Goal: Task Accomplishment & Management: Manage account settings

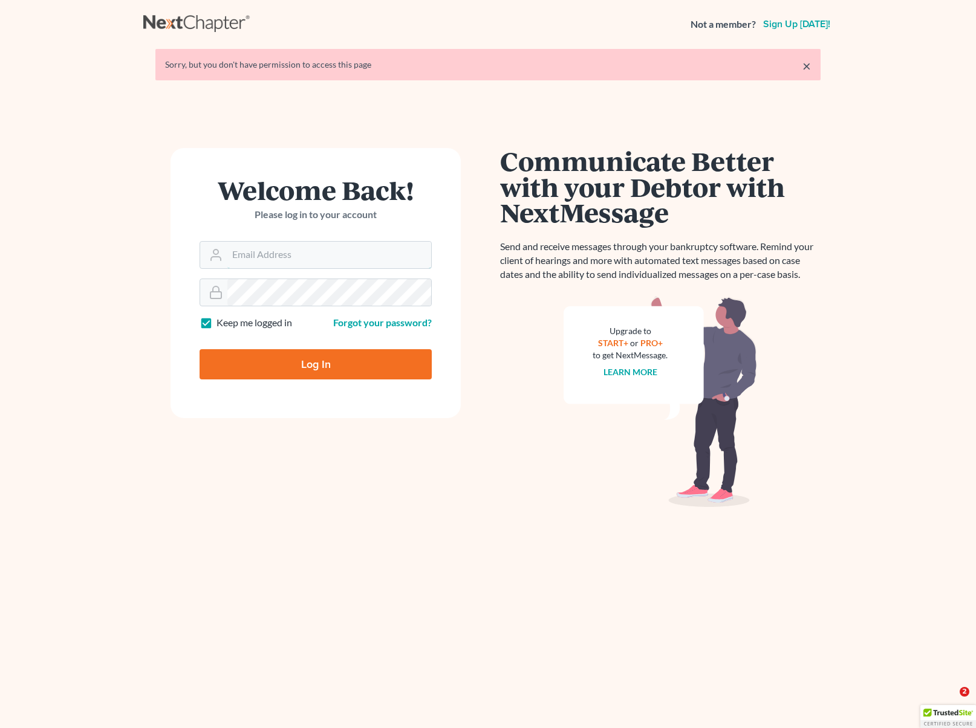
type input "[EMAIL_ADDRESS][DOMAIN_NAME]"
click at [358, 371] on input "Log In" at bounding box center [315, 364] width 232 height 30
type input "Thinking..."
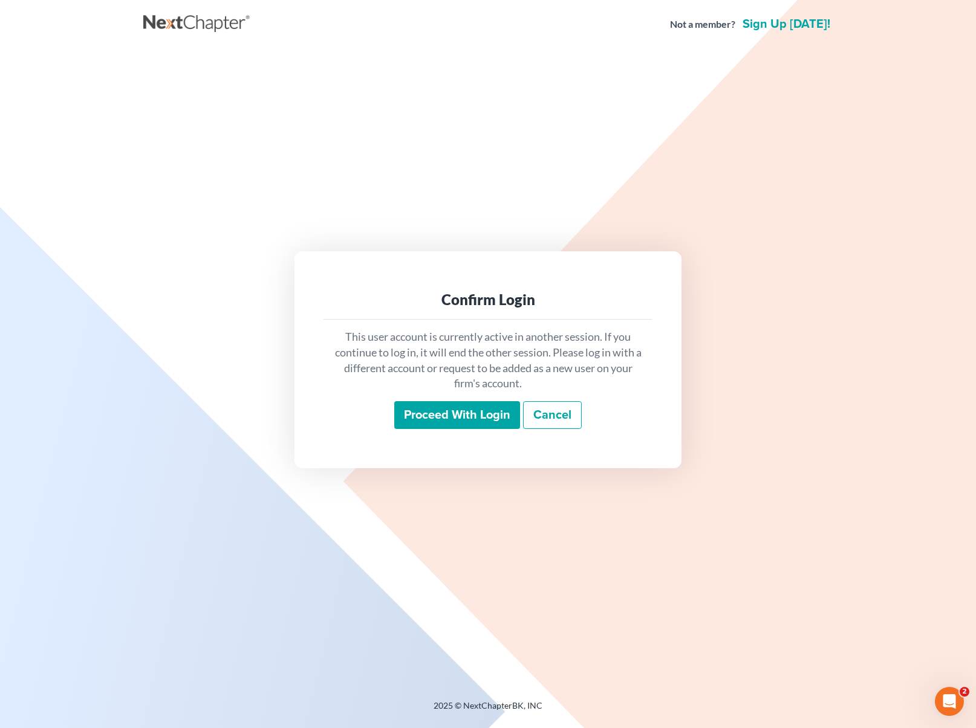
click at [508, 416] on input "Proceed with login" at bounding box center [457, 415] width 126 height 28
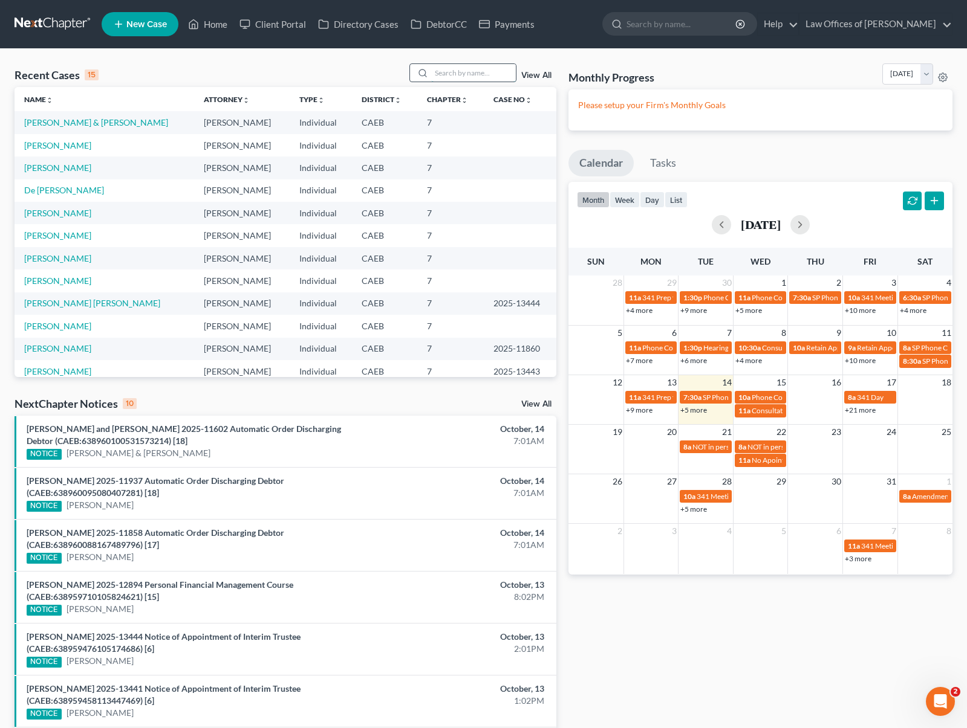
click at [444, 72] on input "search" at bounding box center [473, 73] width 85 height 18
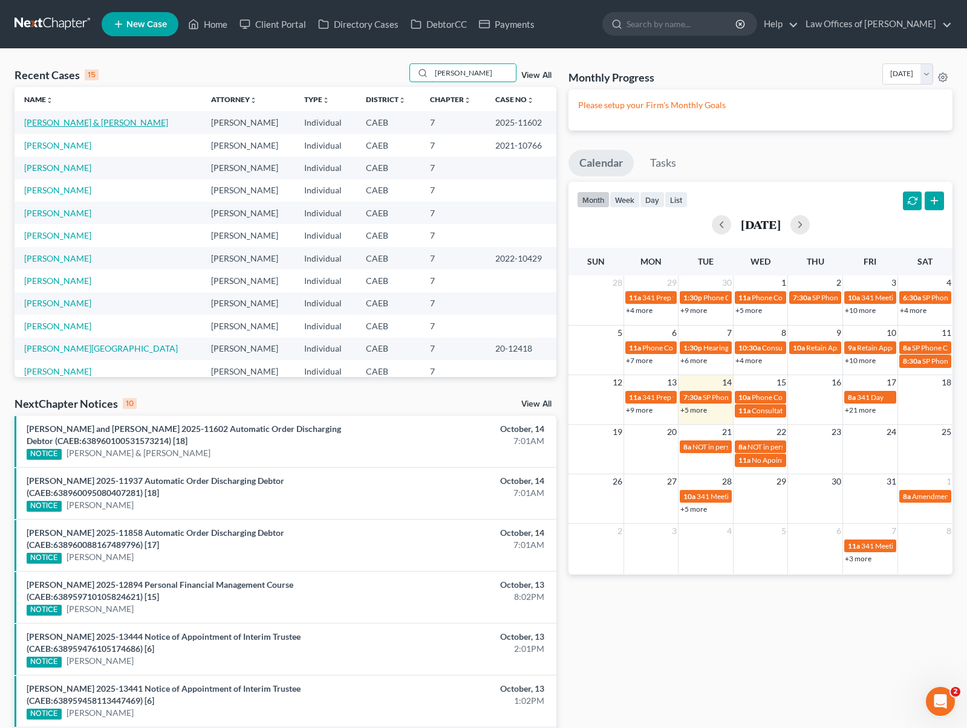
type input "[PERSON_NAME]"
click at [66, 123] on link "[PERSON_NAME] & [PERSON_NAME]" at bounding box center [96, 122] width 144 height 10
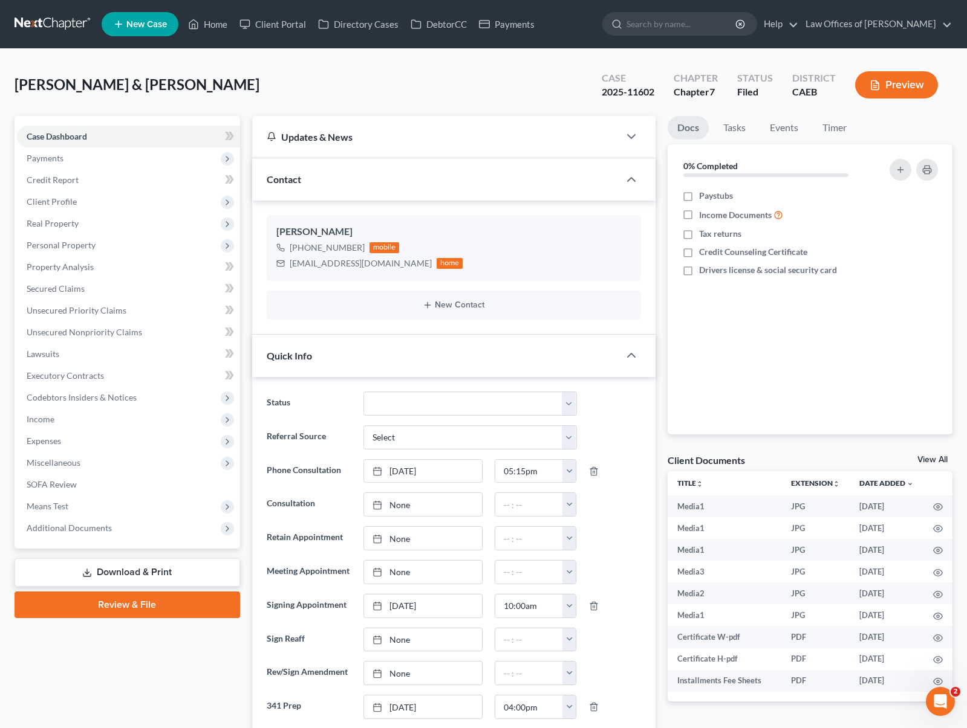
scroll to position [1002, 0]
click at [568, 400] on select "Cancelled/Refund Closed Consultation Declined Discharged Filed Income Check In …" at bounding box center [469, 404] width 213 height 24
select select "4"
click at [363, 392] on select "Cancelled/Refund Closed Consultation Declined Discharged Filed Income Check In …" at bounding box center [469, 404] width 213 height 24
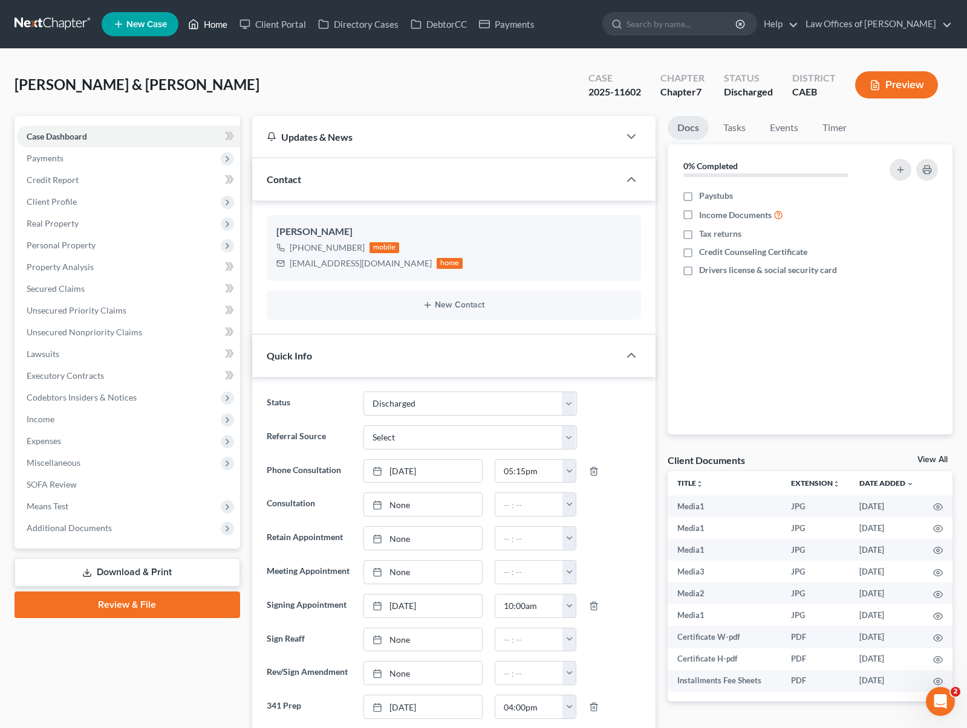
click at [213, 27] on link "Home" at bounding box center [207, 24] width 51 height 22
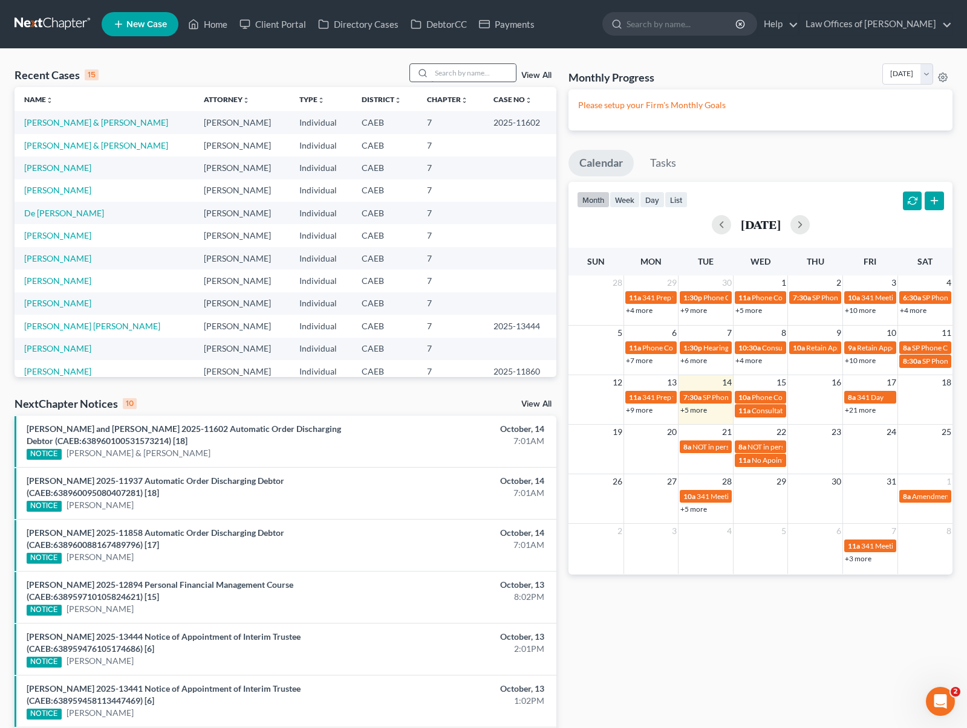
click at [469, 71] on input "search" at bounding box center [473, 73] width 85 height 18
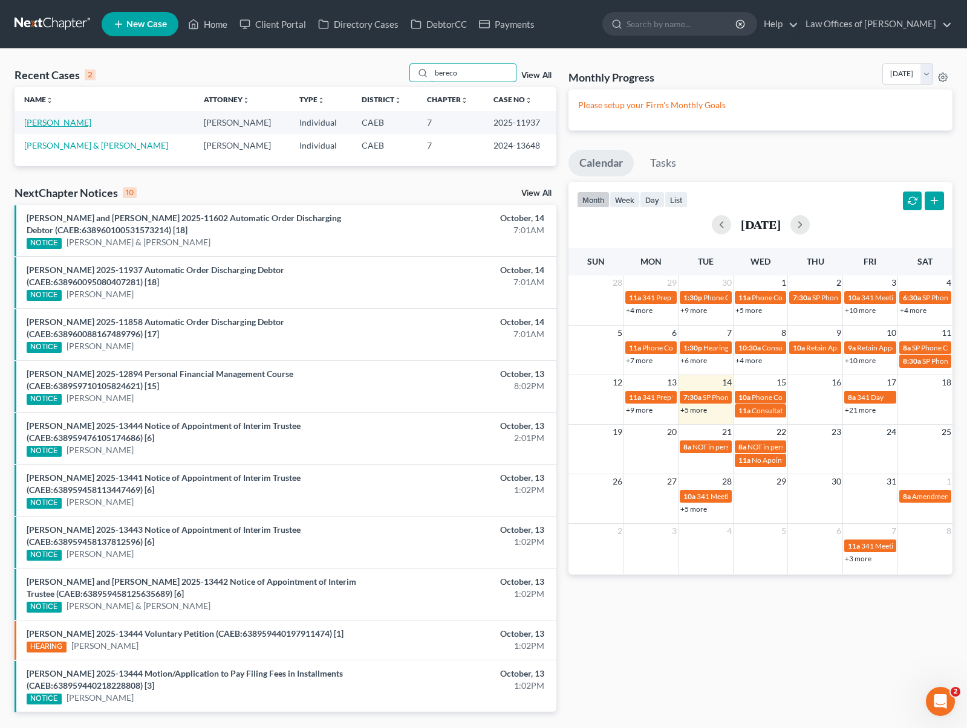
type input "bereco"
click at [91, 125] on link "[PERSON_NAME]" at bounding box center [57, 122] width 67 height 10
select select "6"
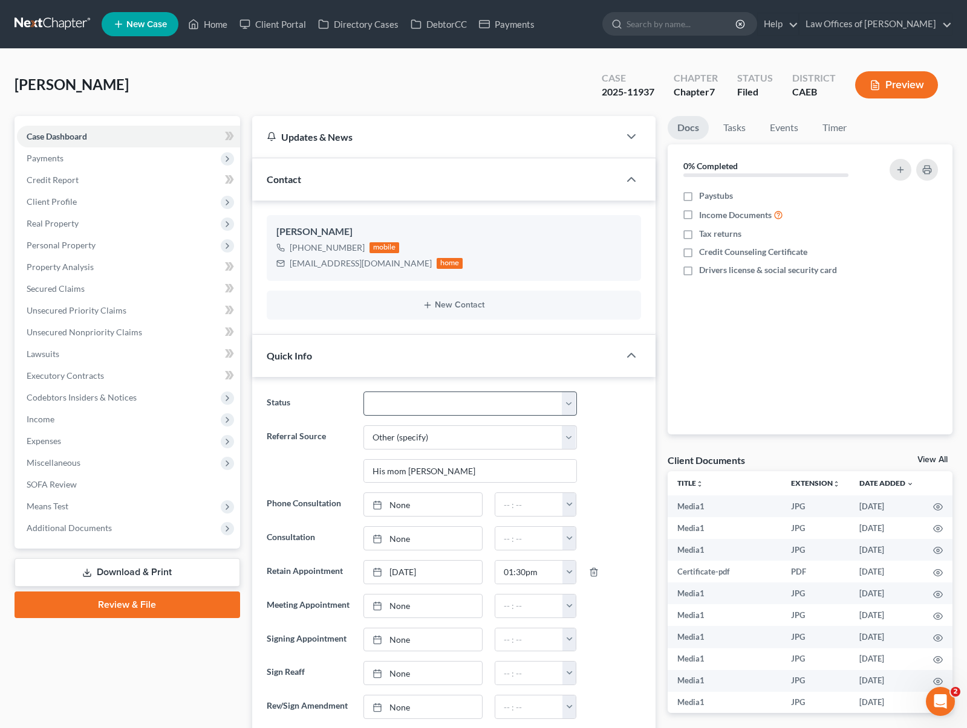
scroll to position [224, 0]
click at [572, 405] on select "Cancelled/Refund Closed Consultation Declined Discharged Filed Income Check In …" at bounding box center [469, 404] width 213 height 24
select select "4"
click at [363, 392] on select "Cancelled/Refund Closed Consultation Declined Discharged Filed Income Check In …" at bounding box center [469, 404] width 213 height 24
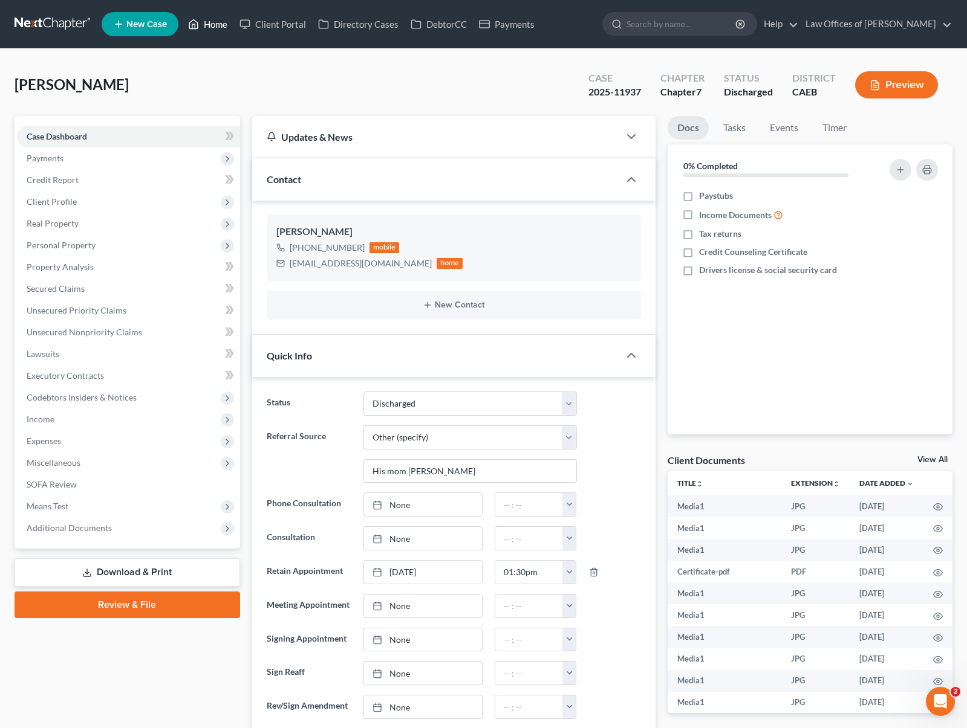
click at [210, 25] on link "Home" at bounding box center [207, 24] width 51 height 22
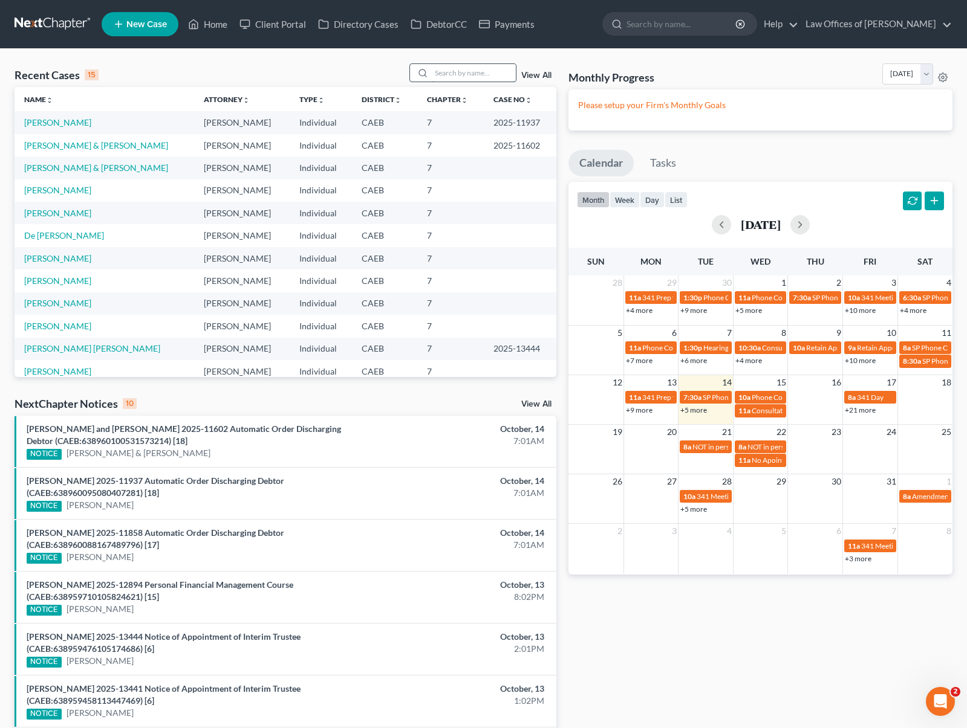
click at [464, 71] on input "search" at bounding box center [473, 73] width 85 height 18
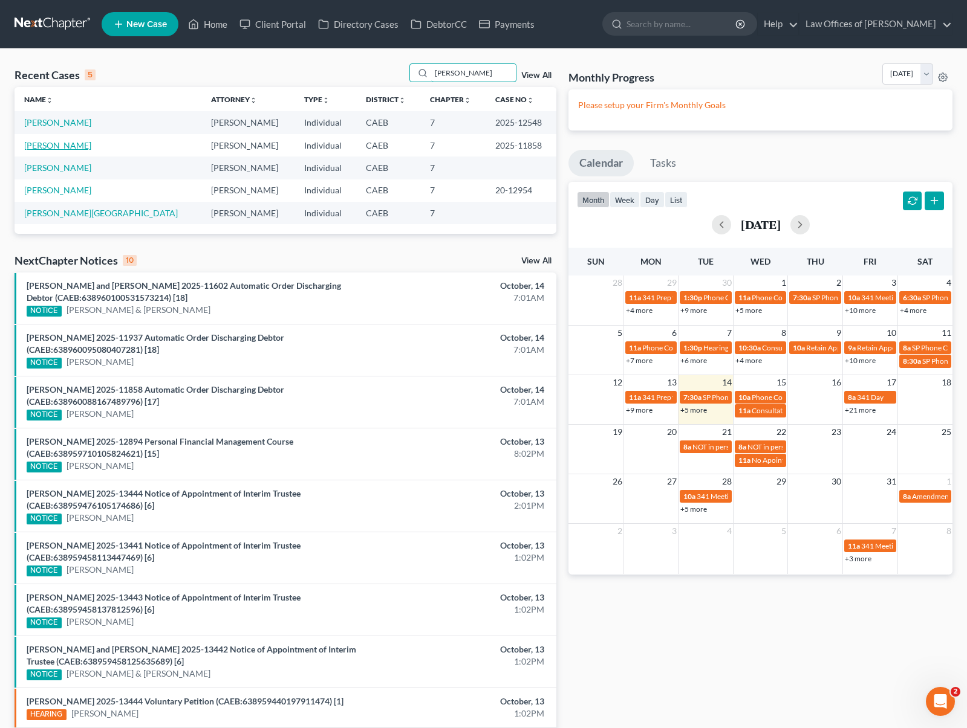
type input "[PERSON_NAME]"
click at [64, 143] on link "[PERSON_NAME]" at bounding box center [57, 145] width 67 height 10
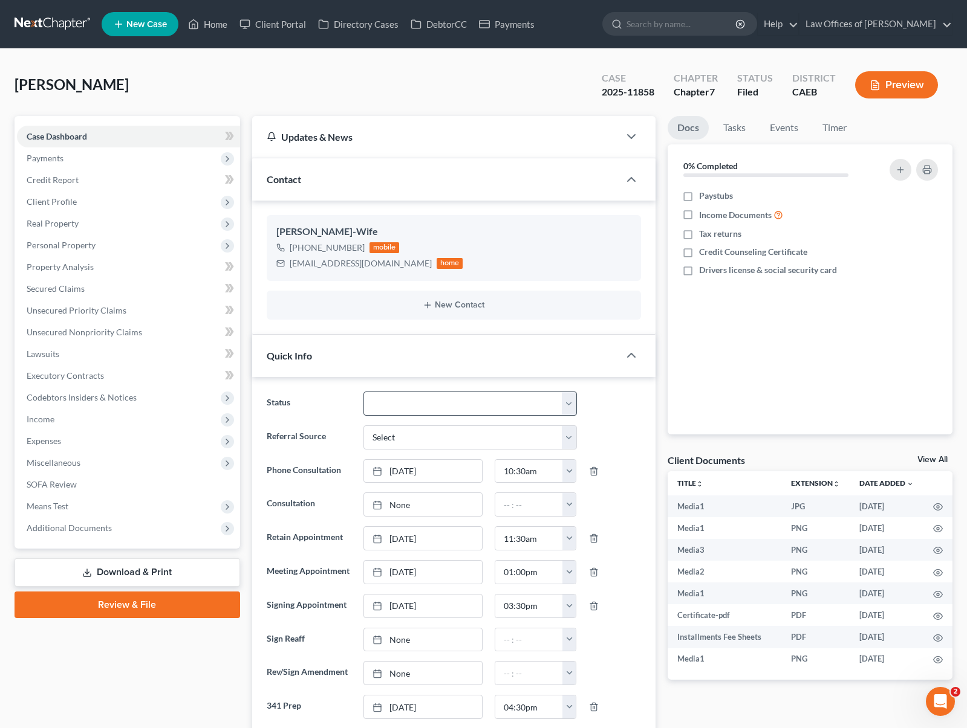
scroll to position [8859, 0]
click at [564, 399] on select "Cancelled/Refund Closed Consultation Declined Discharged Filed Income Check In …" at bounding box center [469, 404] width 213 height 24
select select "4"
click at [363, 392] on select "Cancelled/Refund Closed Consultation Declined Discharged Filed Income Check In …" at bounding box center [469, 404] width 213 height 24
click at [218, 25] on link "Home" at bounding box center [207, 24] width 51 height 22
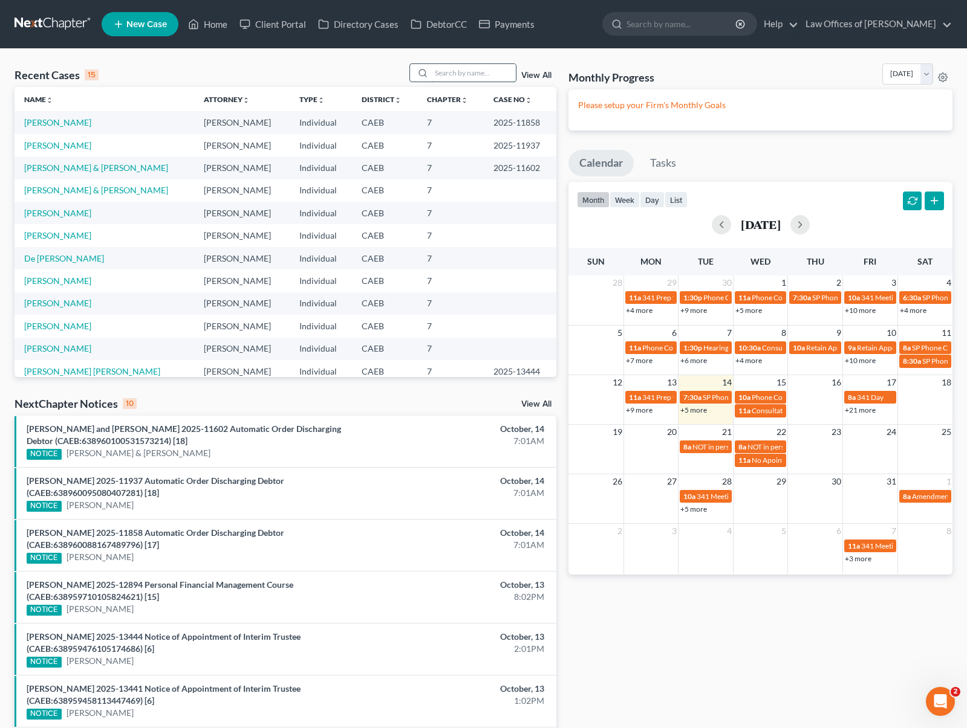
click at [453, 75] on input "search" at bounding box center [473, 73] width 85 height 18
click at [453, 76] on input "search" at bounding box center [473, 73] width 85 height 18
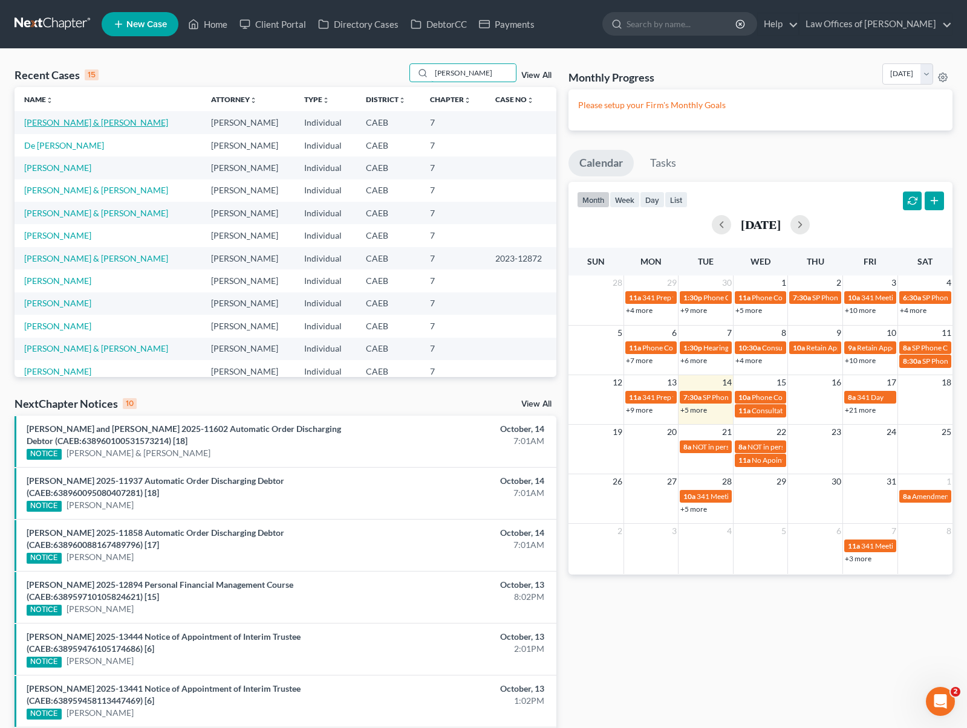
type input "[PERSON_NAME]"
click at [47, 125] on link "[PERSON_NAME] & [PERSON_NAME]" at bounding box center [96, 122] width 144 height 10
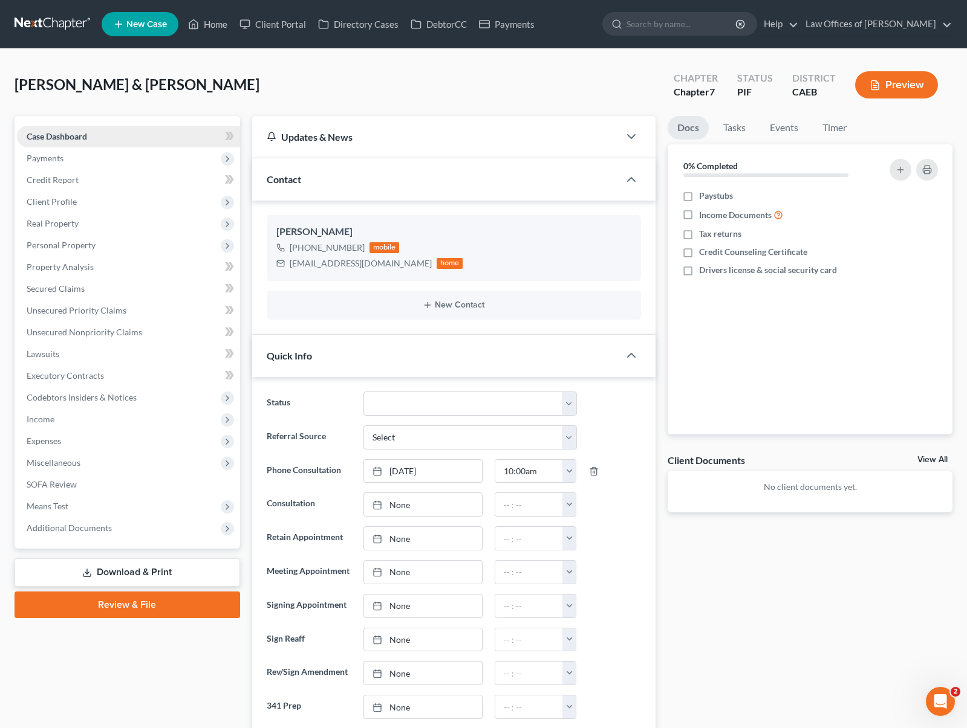
scroll to position [6770, 0]
